Goal: Task Accomplishment & Management: Manage account settings

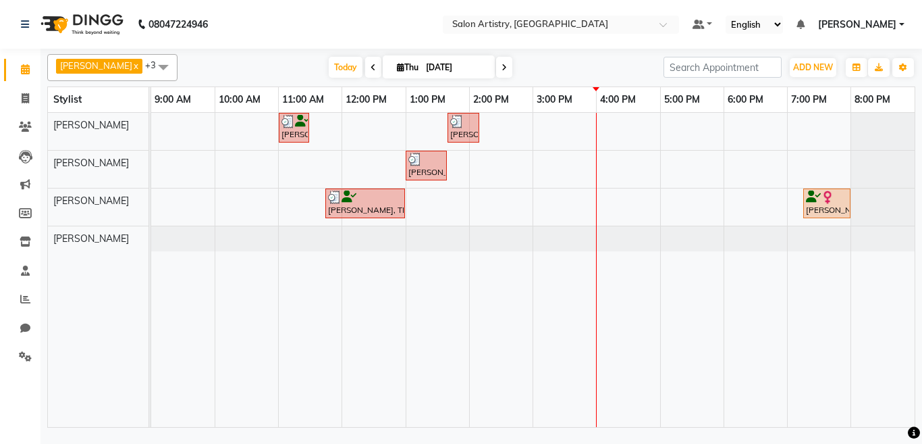
click at [371, 70] on icon at bounding box center [373, 67] width 5 height 8
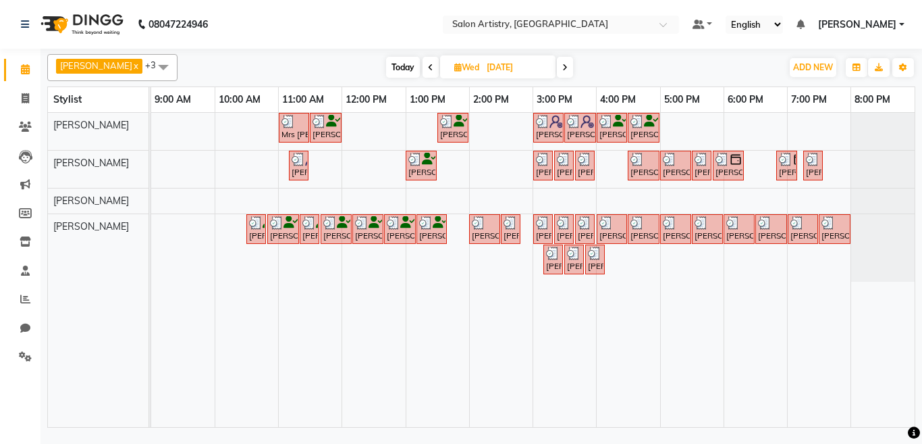
click at [562, 66] on icon at bounding box center [564, 67] width 5 height 8
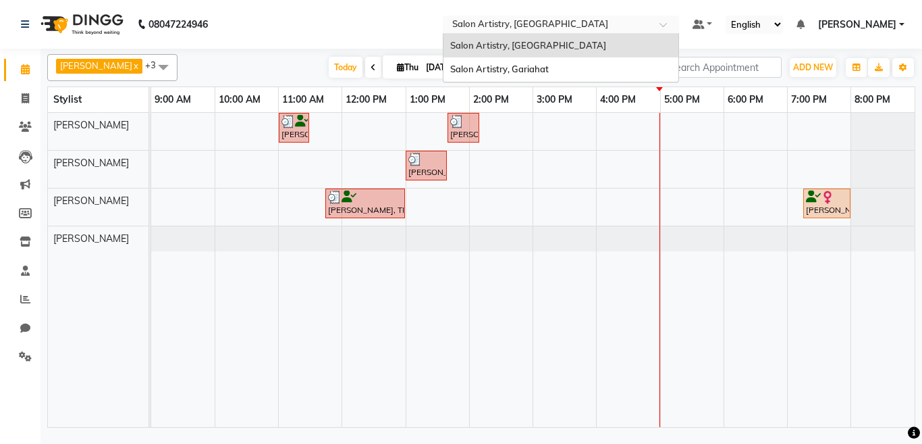
click at [475, 20] on input "text" at bounding box center [548, 26] width 196 height 14
click at [488, 43] on span "Salon Artistry, [GEOGRAPHIC_DATA]" at bounding box center [528, 45] width 156 height 11
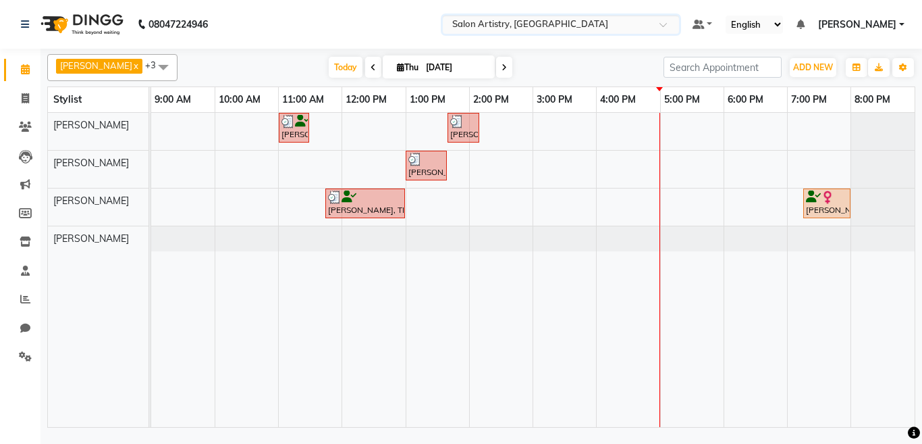
click at [502, 65] on icon at bounding box center [504, 67] width 5 height 8
type input "[DATE]"
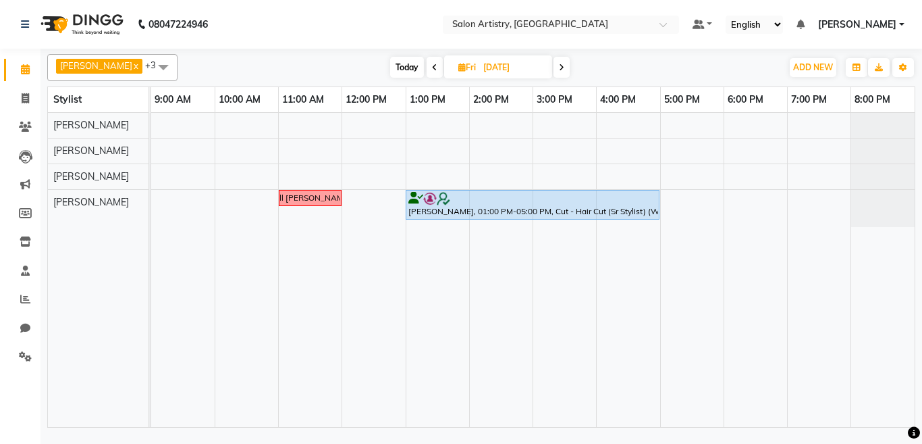
click at [790, 194] on div "Call [PERSON_NAME] [PERSON_NAME], 01:00 PM-05:00 PM, Cut - Hair Cut (Sr Stylist…" at bounding box center [532, 270] width 763 height 314
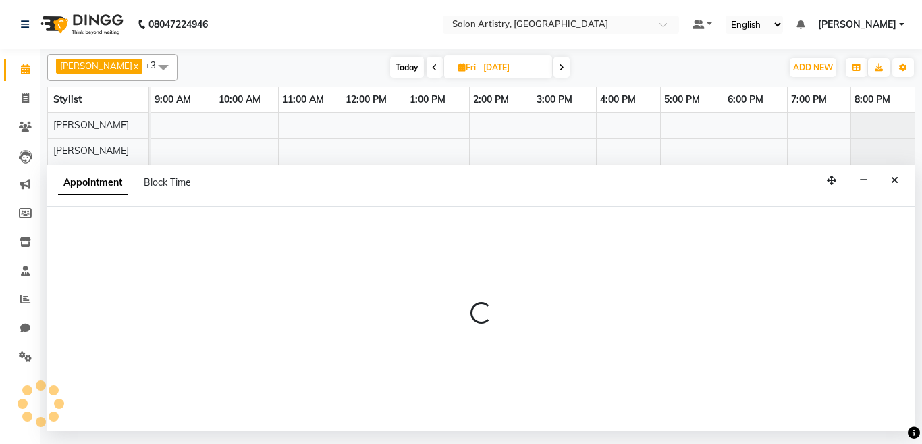
select select "79859"
select select "tentative"
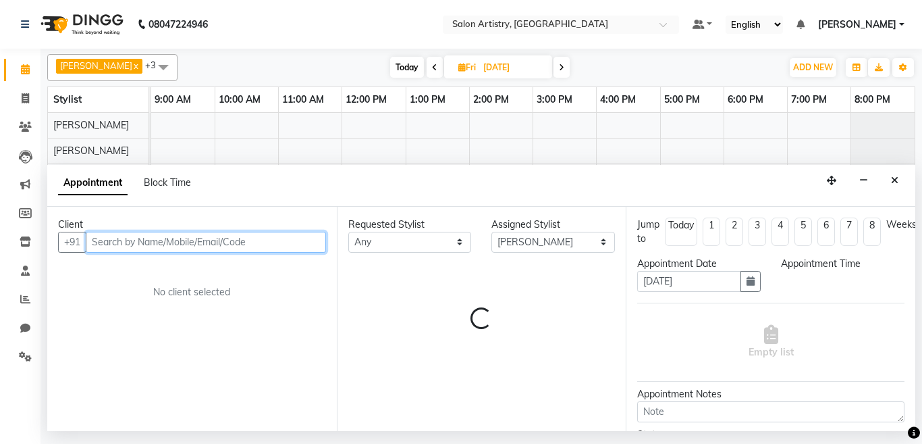
select select "1140"
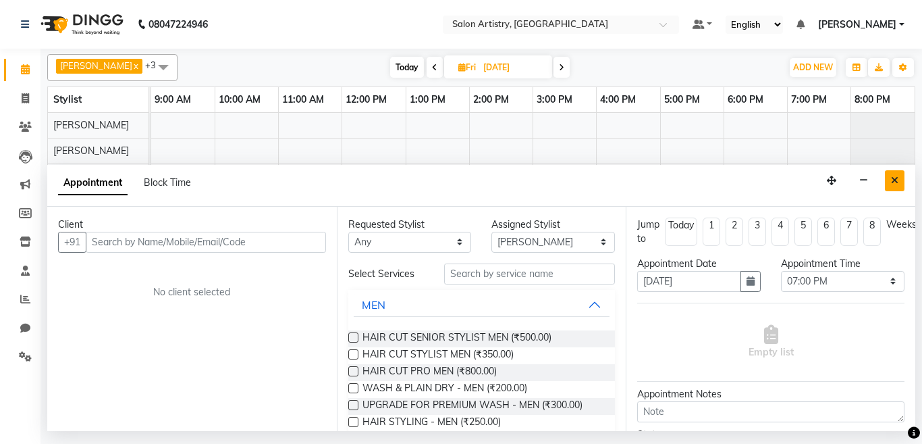
click at [894, 180] on icon "Close" at bounding box center [894, 180] width 7 height 9
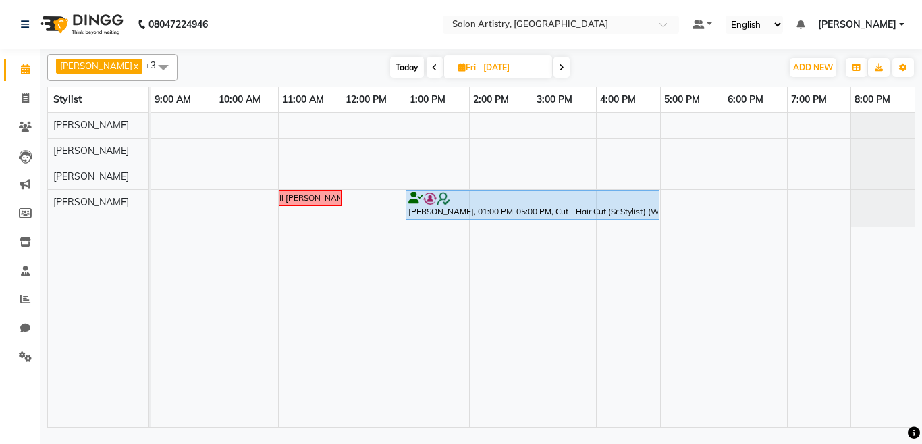
click at [559, 68] on icon at bounding box center [561, 67] width 5 height 8
type input "[DATE]"
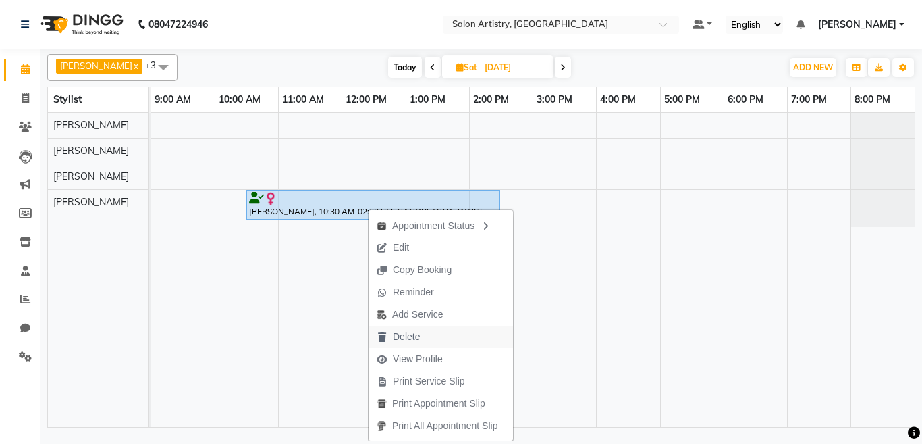
click at [400, 333] on span "Delete" at bounding box center [406, 336] width 27 height 14
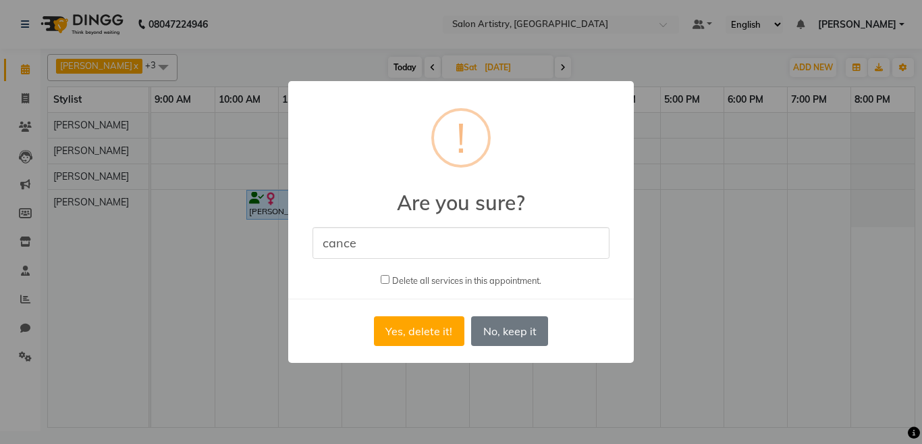
type input "cancel"
click at [397, 333] on button "Yes, delete it!" at bounding box center [419, 331] width 90 height 30
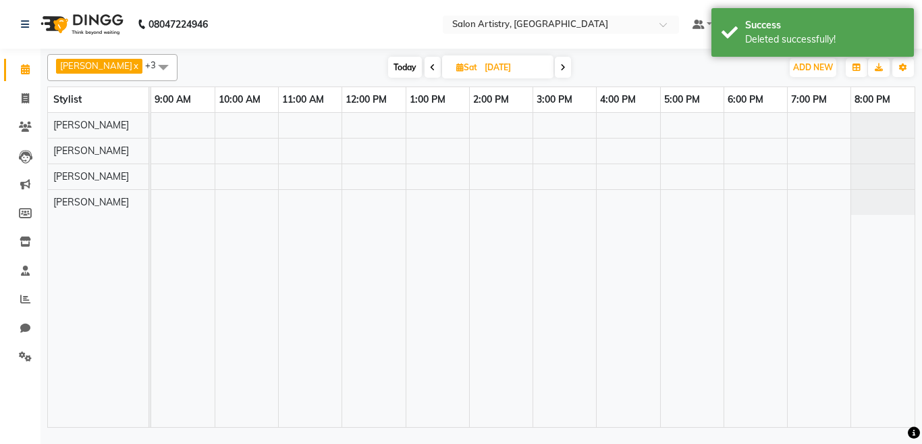
click at [425, 66] on span at bounding box center [433, 67] width 16 height 21
type input "[DATE]"
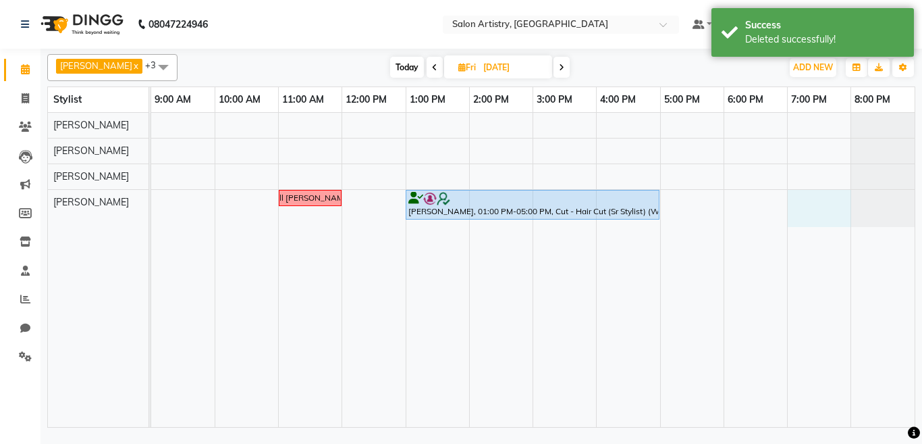
click at [790, 195] on div "Call [PERSON_NAME] [PERSON_NAME], 01:00 PM-05:00 PM, Cut - Hair Cut (Sr Stylist…" at bounding box center [532, 270] width 763 height 314
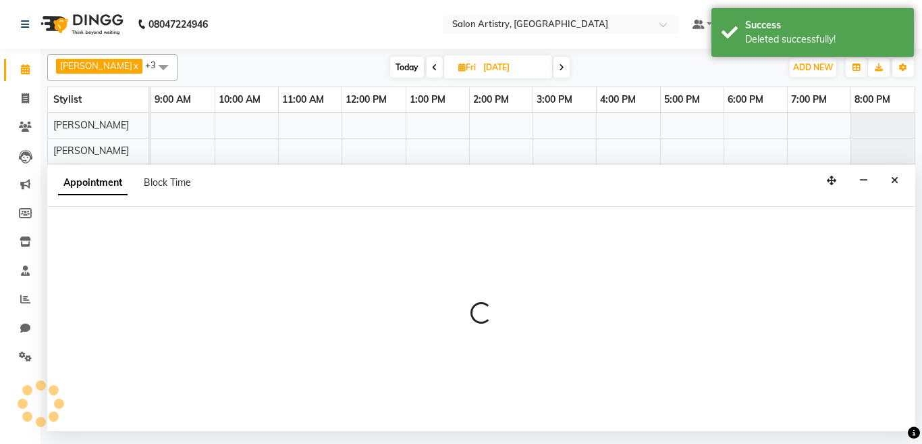
select select "79859"
select select "1140"
select select "tentative"
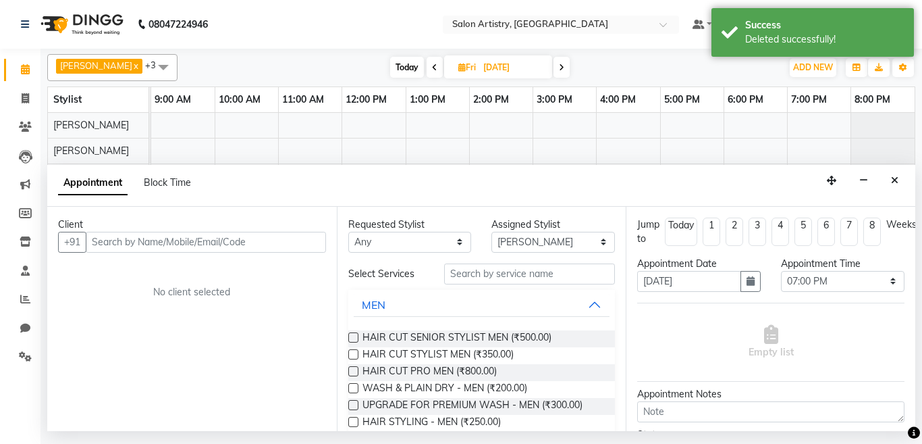
click at [167, 245] on input "text" at bounding box center [206, 242] width 240 height 21
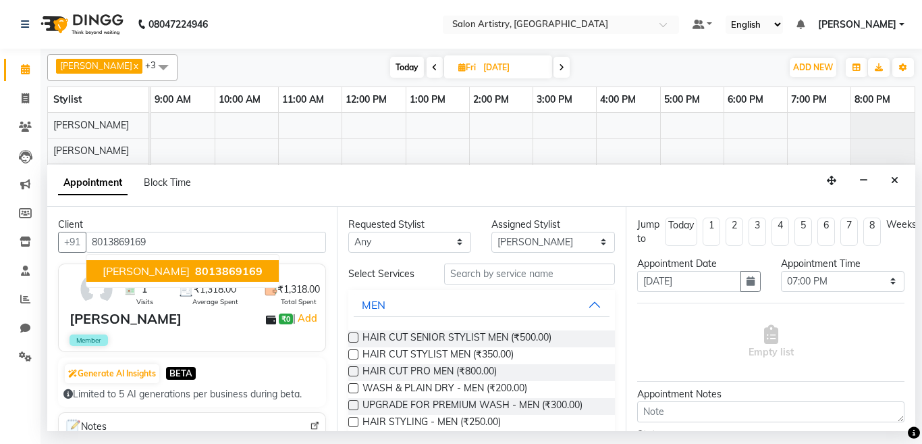
click at [173, 271] on span "[PERSON_NAME]" at bounding box center [146, 271] width 87 height 14
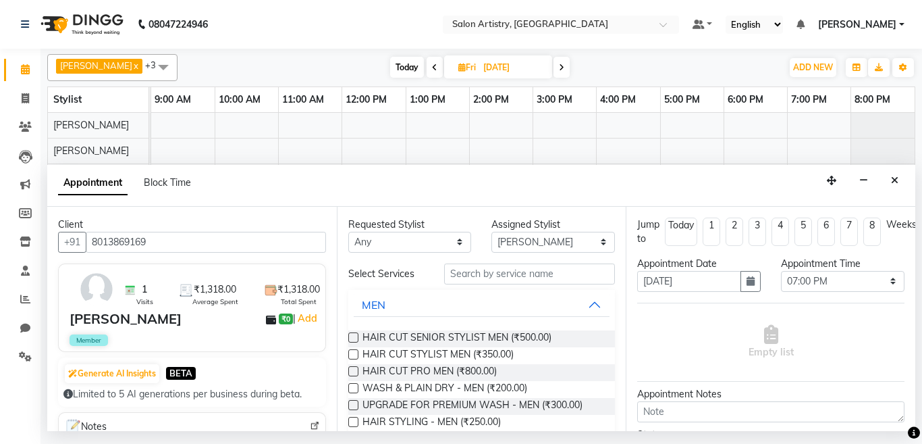
type input "8013869169"
click at [389, 246] on select "Any [PERSON_NAME] [PERSON_NAME] [PERSON_NAME] [PERSON_NAME] [PERSON_NAME] [PERS…" at bounding box center [410, 242] width 124 height 21
select select "79859"
click at [348, 232] on select "Any [PERSON_NAME] [PERSON_NAME] [PERSON_NAME] [PERSON_NAME] [PERSON_NAME] [PERS…" at bounding box center [410, 242] width 124 height 21
click at [476, 273] on input "text" at bounding box center [529, 273] width 171 height 21
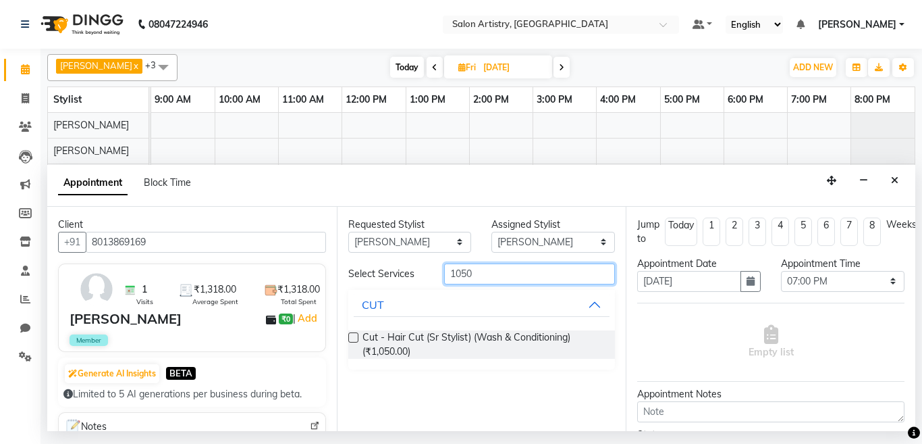
type input "1050"
click at [354, 338] on label at bounding box center [353, 337] width 10 height 10
click at [354, 338] on input "checkbox" at bounding box center [352, 338] width 9 height 9
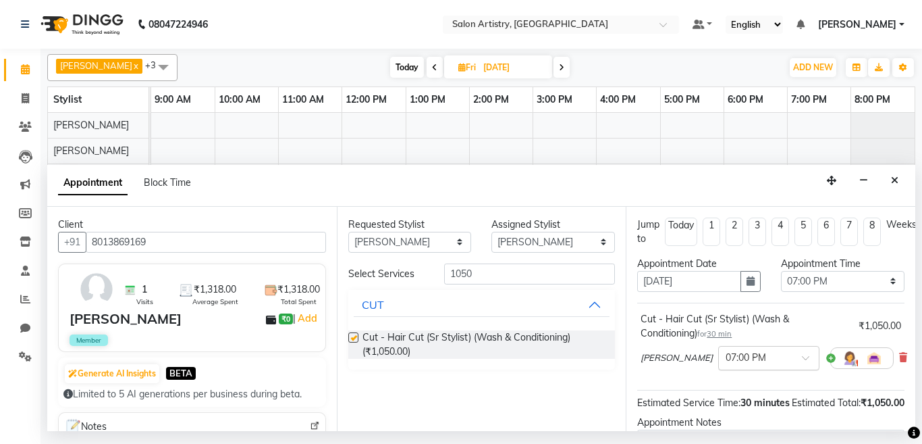
checkbox input "false"
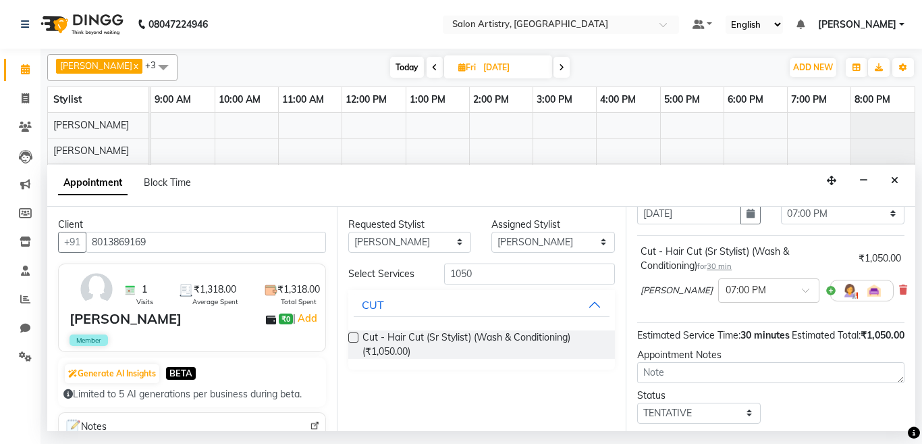
click at [716, 267] on span "30 min" at bounding box center [719, 265] width 25 height 9
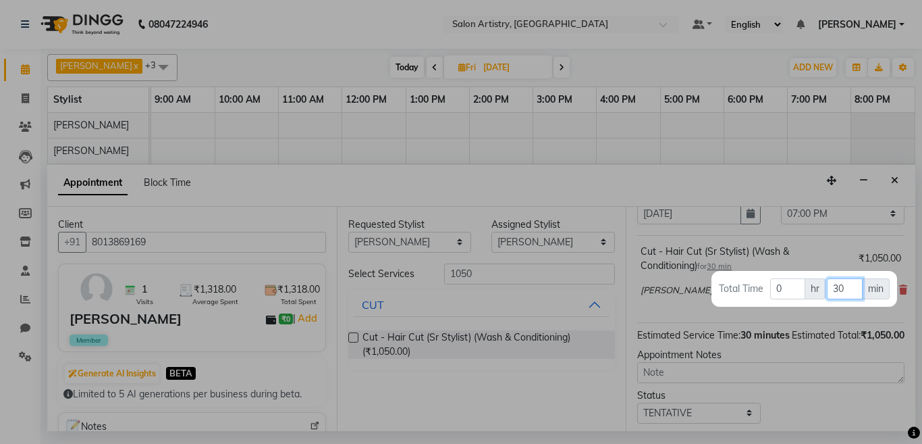
click at [850, 287] on input "30" at bounding box center [845, 288] width 36 height 21
type input "3"
type input "45"
click at [780, 176] on div at bounding box center [461, 222] width 922 height 444
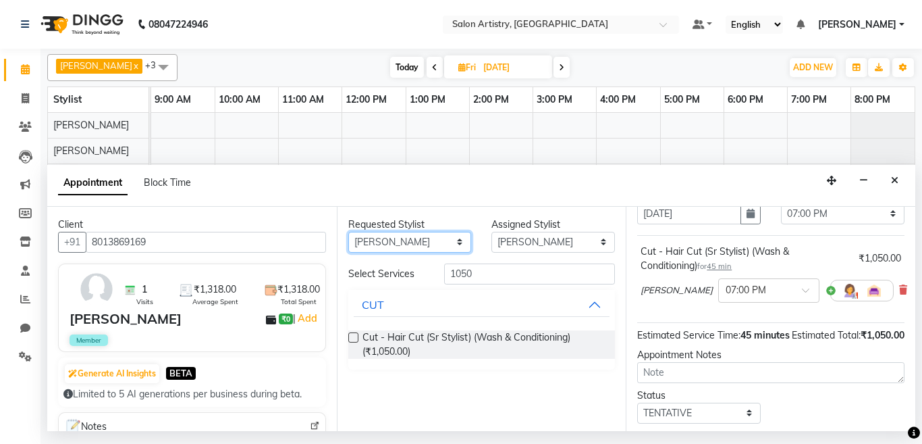
drag, startPoint x: 400, startPoint y: 236, endPoint x: 398, endPoint y: 251, distance: 15.7
click at [400, 236] on select "Any [PERSON_NAME] [PERSON_NAME] [PERSON_NAME] [PERSON_NAME] [PERSON_NAME] [PERS…" at bounding box center [410, 242] width 124 height 21
select select "79865"
click at [348, 232] on select "Any [PERSON_NAME] [PERSON_NAME] [PERSON_NAME] [PERSON_NAME] [PERSON_NAME] [PERS…" at bounding box center [410, 242] width 124 height 21
select select "79865"
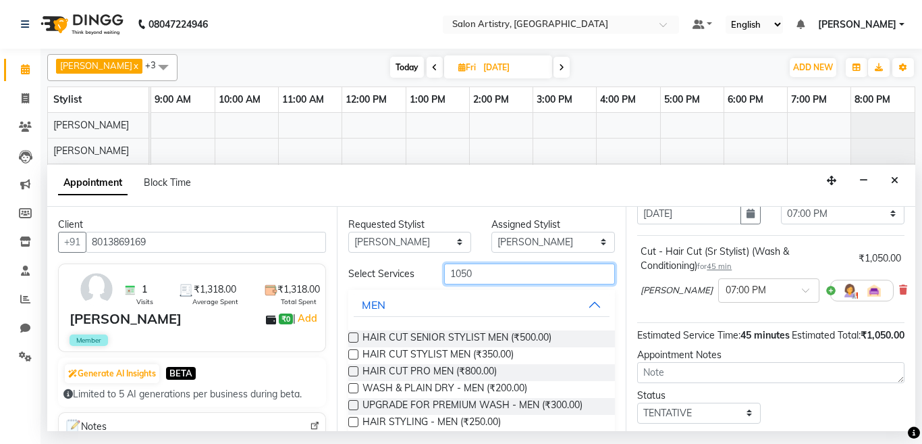
click at [489, 276] on input "1050" at bounding box center [529, 273] width 171 height 21
type input "1"
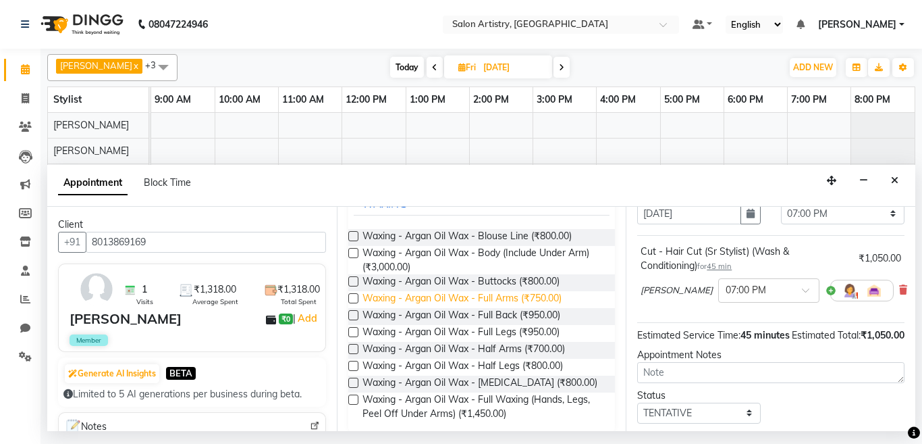
scroll to position [113, 0]
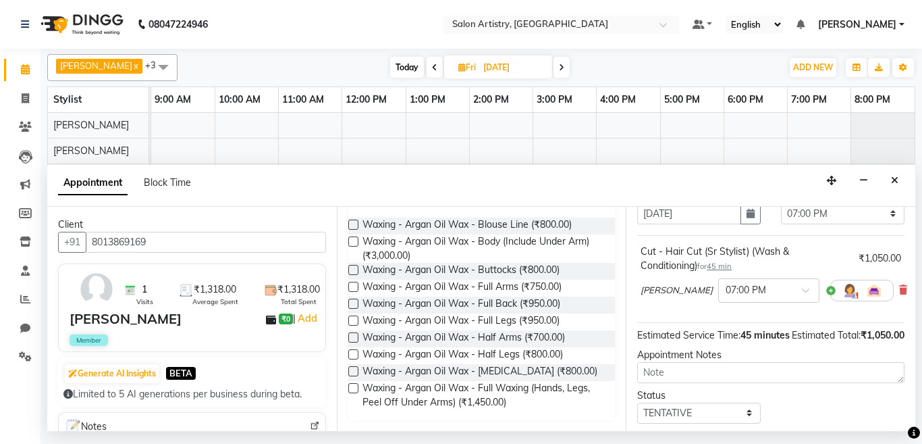
type input "argan"
click at [353, 239] on label at bounding box center [353, 241] width 10 height 10
click at [353, 239] on input "checkbox" at bounding box center [352, 242] width 9 height 9
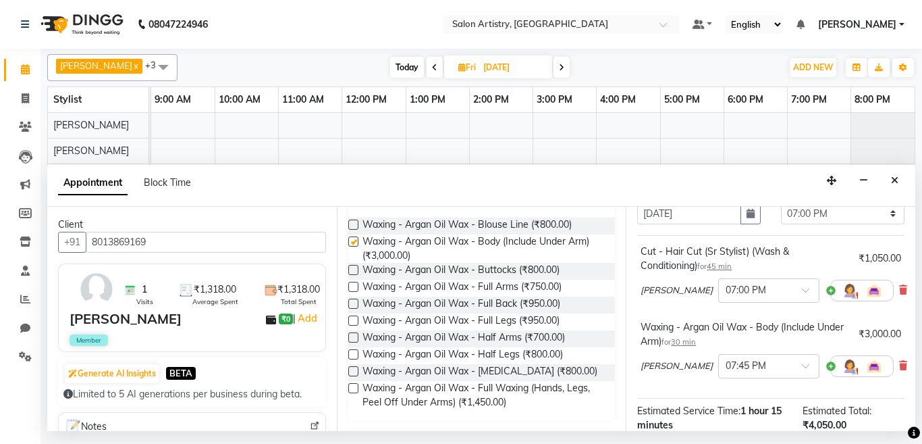
checkbox input "false"
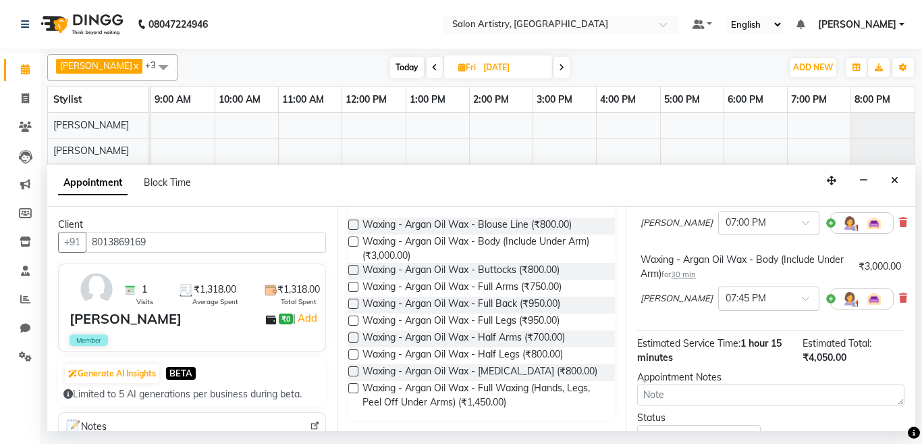
click at [696, 275] on span "30 min" at bounding box center [683, 273] width 25 height 9
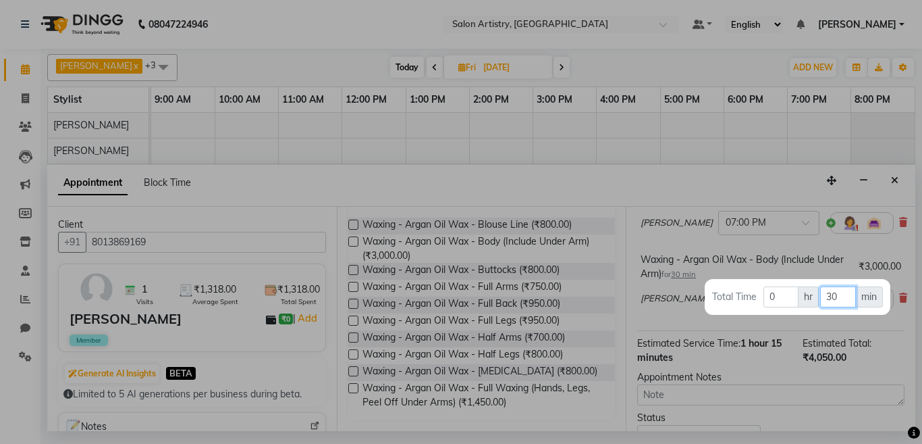
click at [847, 296] on input "30" at bounding box center [838, 296] width 36 height 21
type input "3"
type input "60"
click at [718, 171] on div at bounding box center [461, 222] width 922 height 444
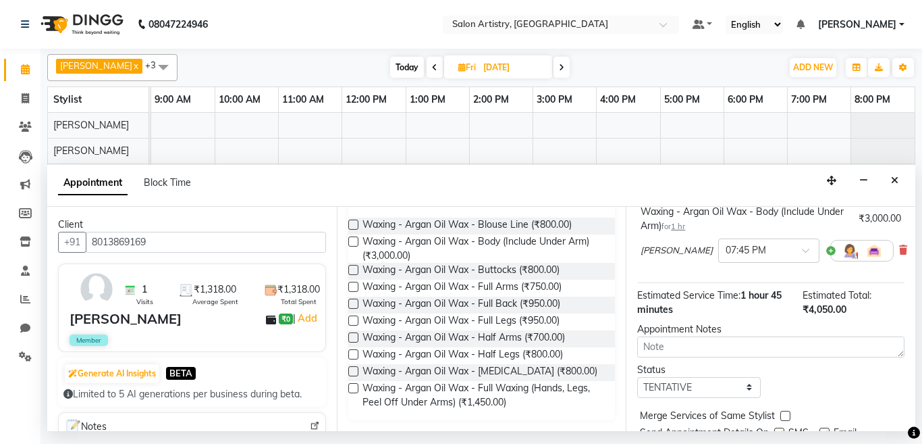
scroll to position [248, 0]
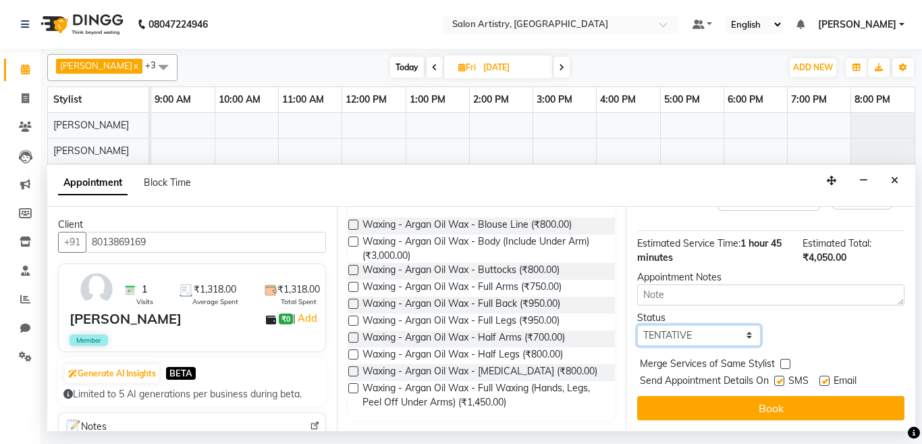
drag, startPoint x: 672, startPoint y: 323, endPoint x: 674, endPoint y: 330, distance: 7.7
click at [672, 325] on select "Select TENTATIVE CONFIRM UPCOMING" at bounding box center [699, 335] width 124 height 21
select select "confirm booking"
click at [637, 325] on select "Select TENTATIVE CONFIRM UPCOMING" at bounding box center [699, 335] width 124 height 21
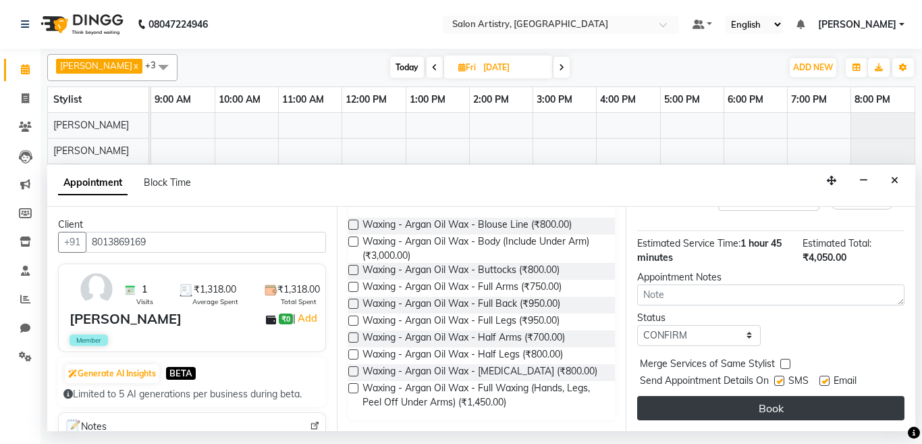
click at [685, 401] on button "Book" at bounding box center [770, 408] width 267 height 24
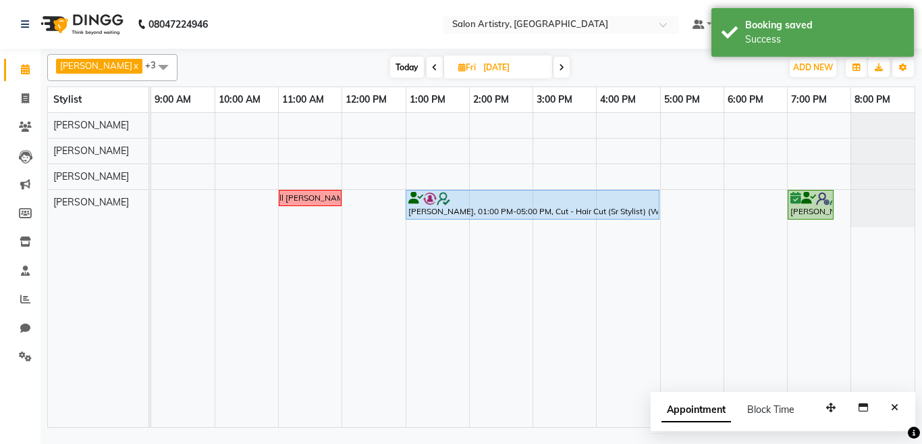
click at [432, 66] on icon at bounding box center [434, 67] width 5 height 8
type input "[DATE]"
